Goal: Task Accomplishment & Management: Complete application form

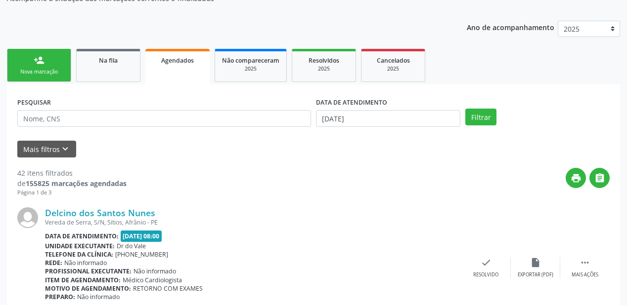
scroll to position [99, 0]
click at [179, 71] on link "Agendados" at bounding box center [177, 67] width 64 height 36
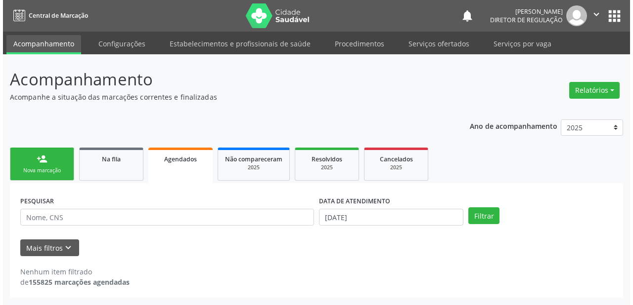
scroll to position [0, 0]
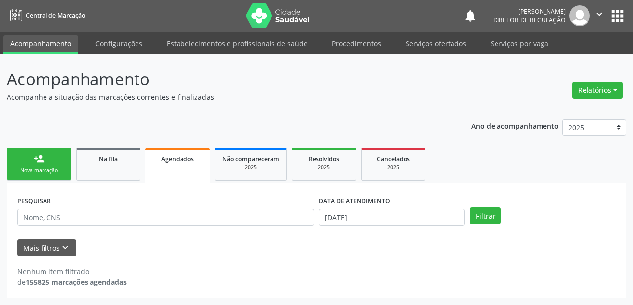
click at [158, 158] on div "Agendados" at bounding box center [177, 159] width 50 height 10
click at [170, 162] on span "Agendados" at bounding box center [177, 159] width 33 height 8
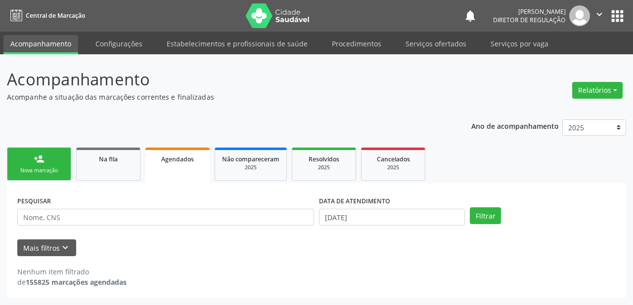
click at [170, 162] on span "Agendados" at bounding box center [177, 159] width 33 height 8
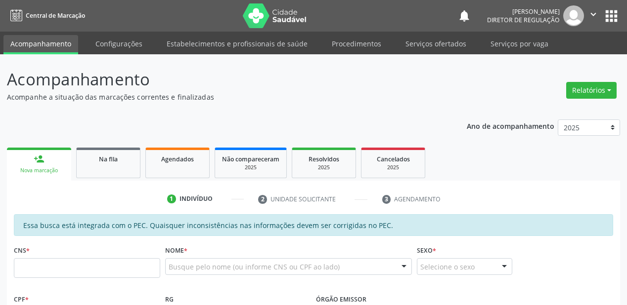
click at [166, 163] on div "Agendados" at bounding box center [177, 159] width 49 height 10
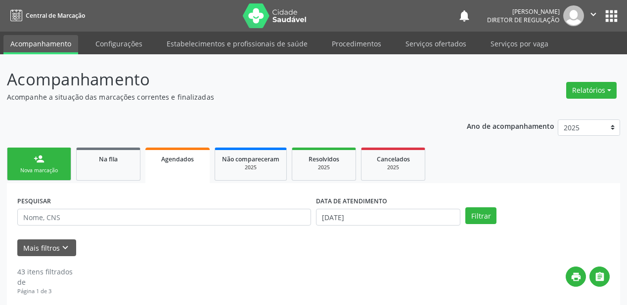
scroll to position [79, 0]
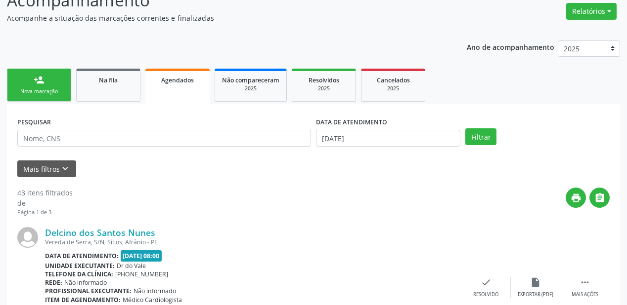
click at [174, 91] on link "Agendados" at bounding box center [177, 87] width 64 height 36
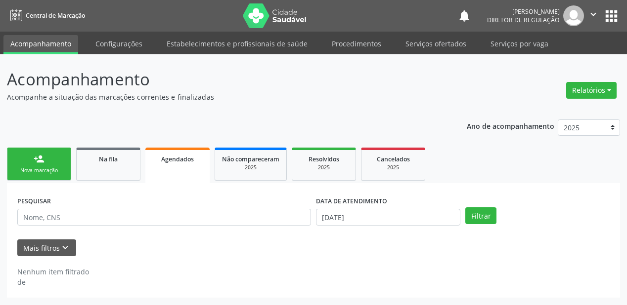
scroll to position [0, 0]
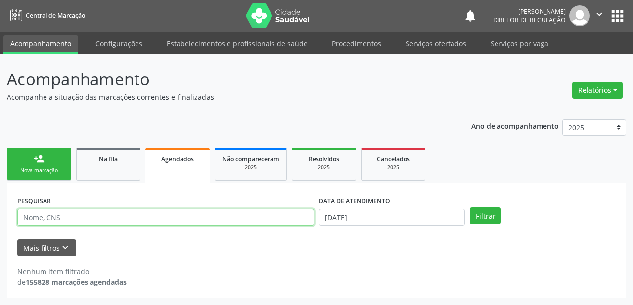
click at [67, 213] on input "text" at bounding box center [165, 217] width 297 height 17
type input "702406083629524"
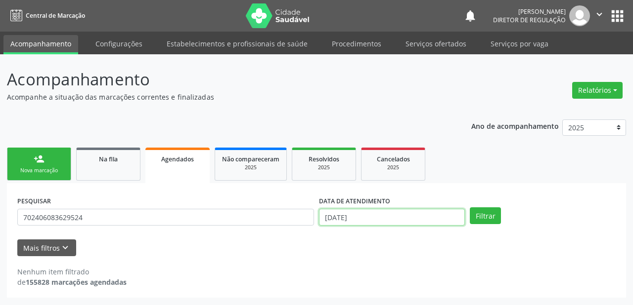
click at [365, 219] on input "[DATE]" at bounding box center [392, 217] width 146 height 17
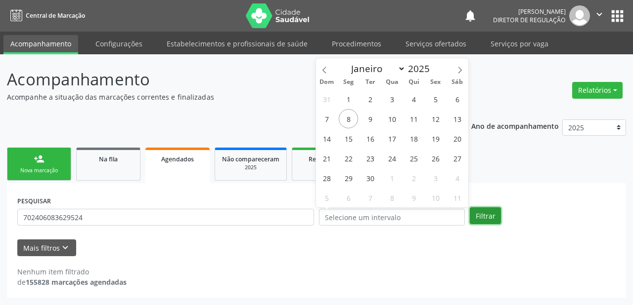
click at [493, 217] on button "Filtrar" at bounding box center [485, 216] width 31 height 17
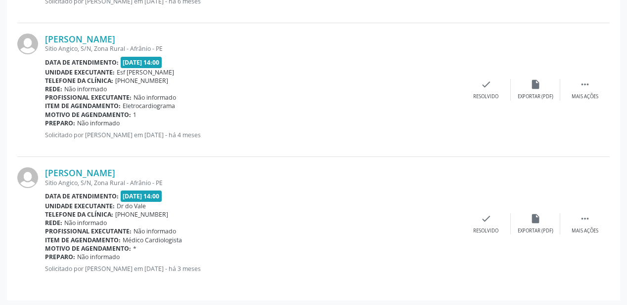
scroll to position [95, 0]
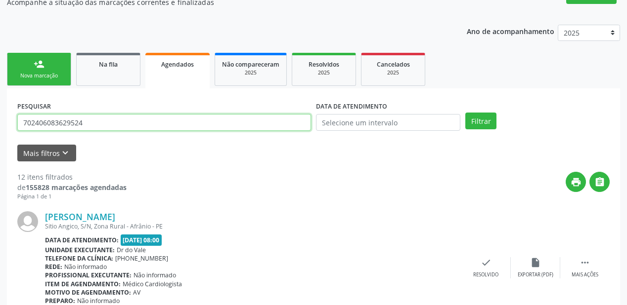
click at [87, 123] on input "702406083629524" at bounding box center [164, 122] width 294 height 17
type input "7"
type input "JOCILENE"
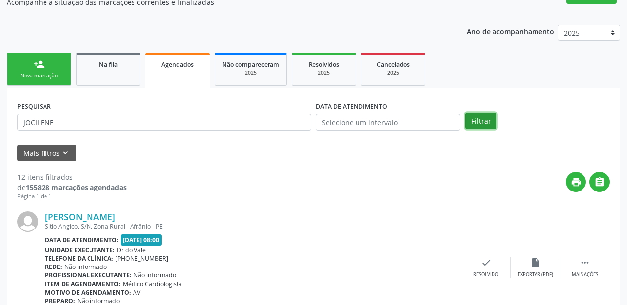
click at [469, 121] on button "Filtrar" at bounding box center [480, 121] width 31 height 17
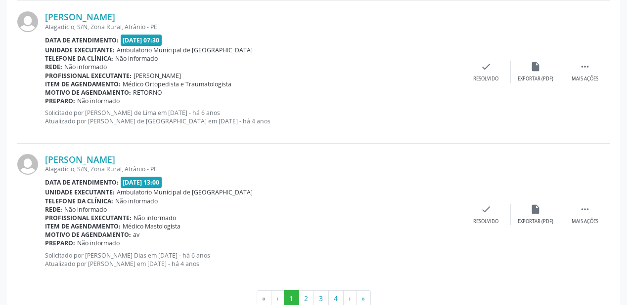
scroll to position [2170, 0]
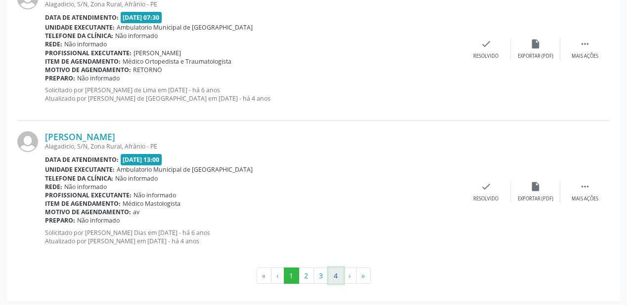
click at [332, 278] on button "4" at bounding box center [335, 276] width 15 height 17
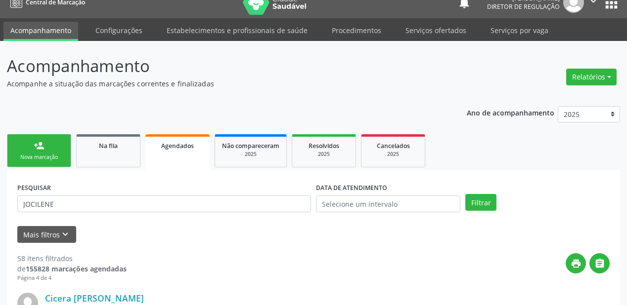
scroll to position [0, 0]
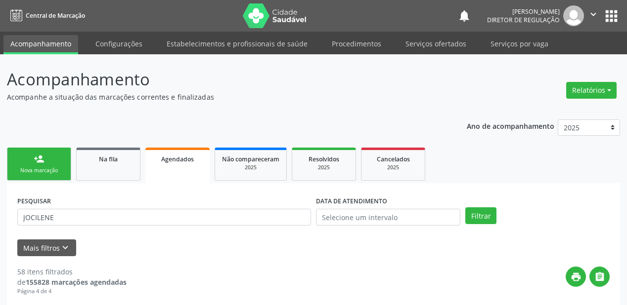
click at [39, 170] on div "Nova marcação" at bounding box center [38, 170] width 49 height 7
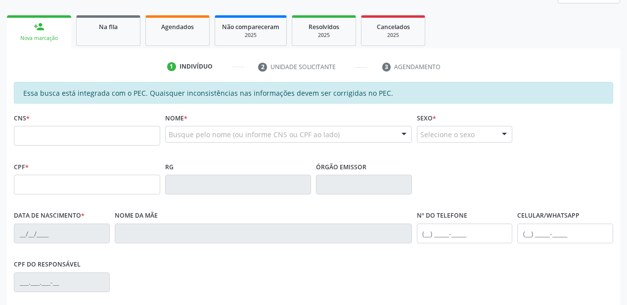
scroll to position [198, 0]
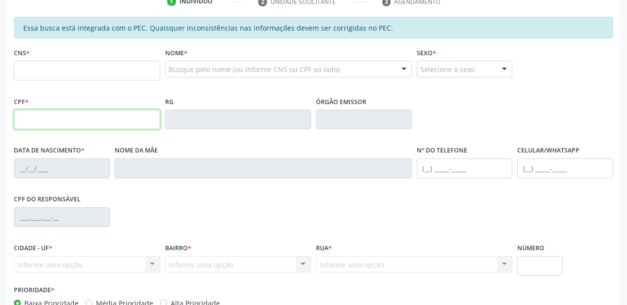
click at [43, 123] on input "text" at bounding box center [87, 120] width 146 height 20
type input "046.750.084-37"
type input "[DATE]"
type input "[PERSON_NAME]"
type input "[PHONE_NUMBER]"
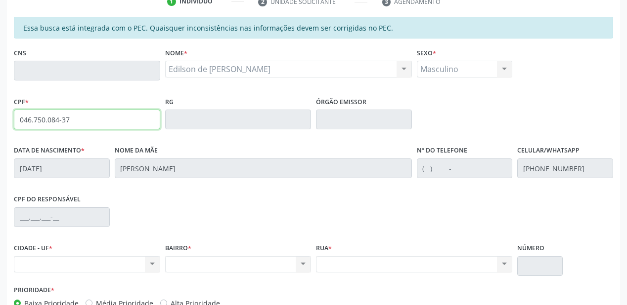
drag, startPoint x: 79, startPoint y: 123, endPoint x: 14, endPoint y: 123, distance: 64.8
click at [14, 123] on input "046.750.084-37" at bounding box center [87, 120] width 146 height 20
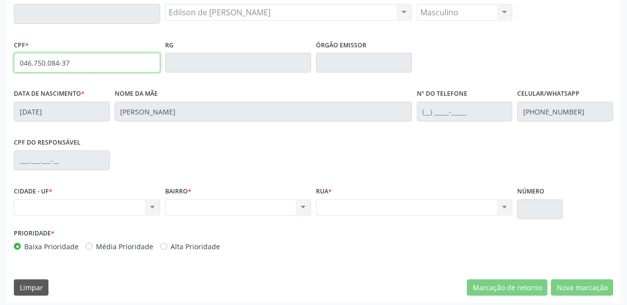
scroll to position [259, 0]
